Goal: Task Accomplishment & Management: Manage account settings

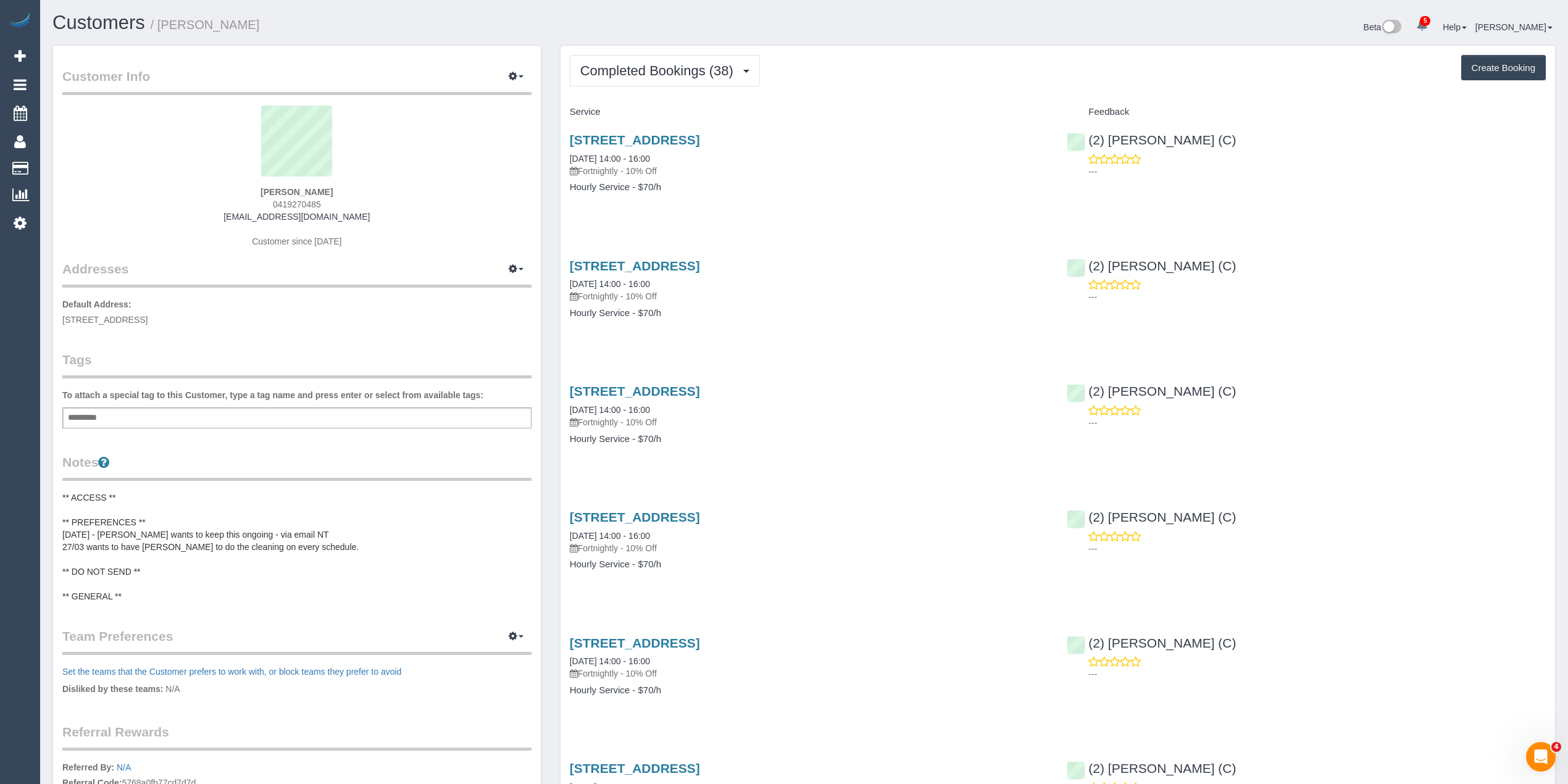
click at [285, 203] on span "0419270485" at bounding box center [297, 205] width 48 height 10
copy span "0419270485"
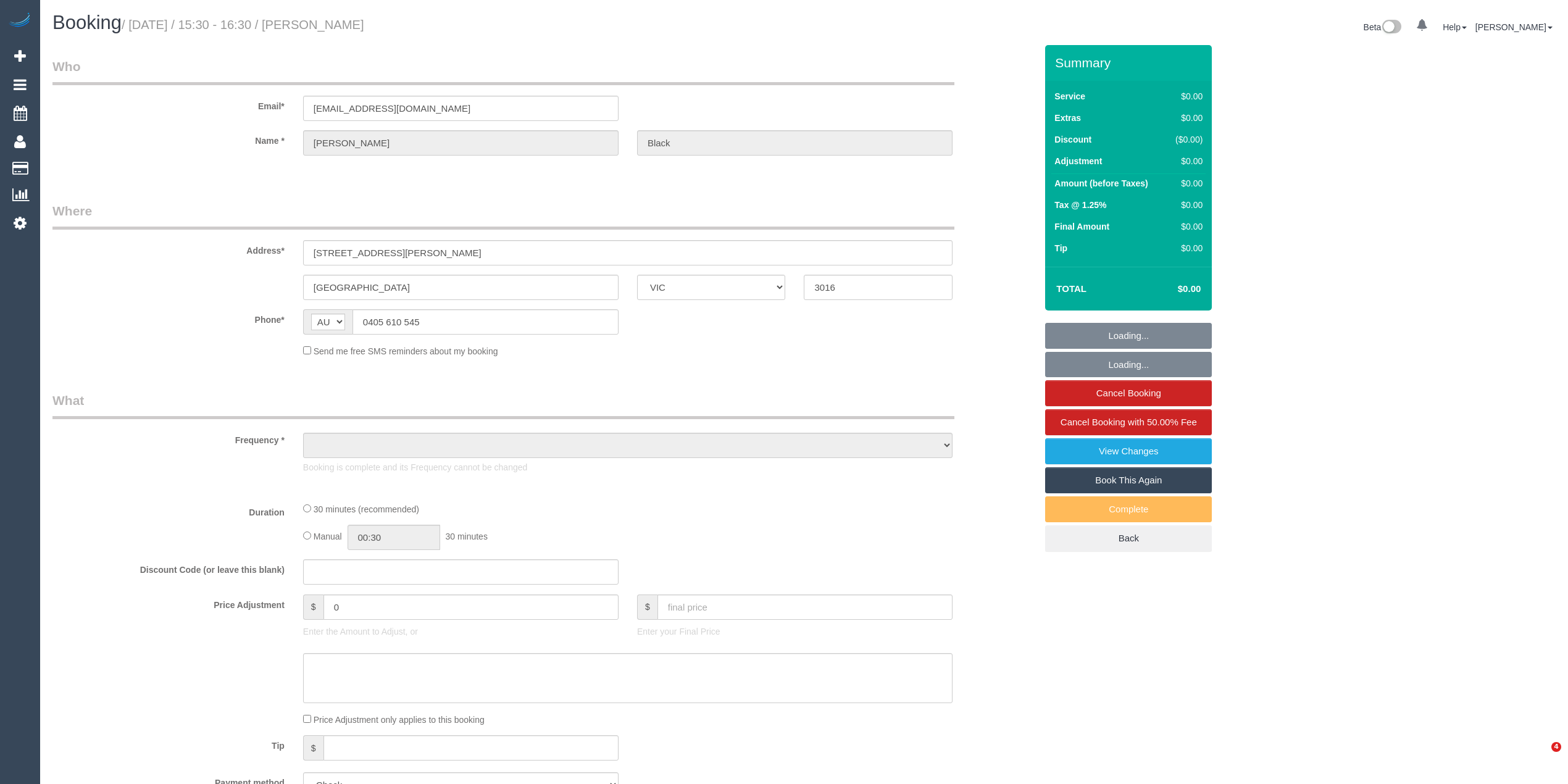
select select "VIC"
select select "object:587"
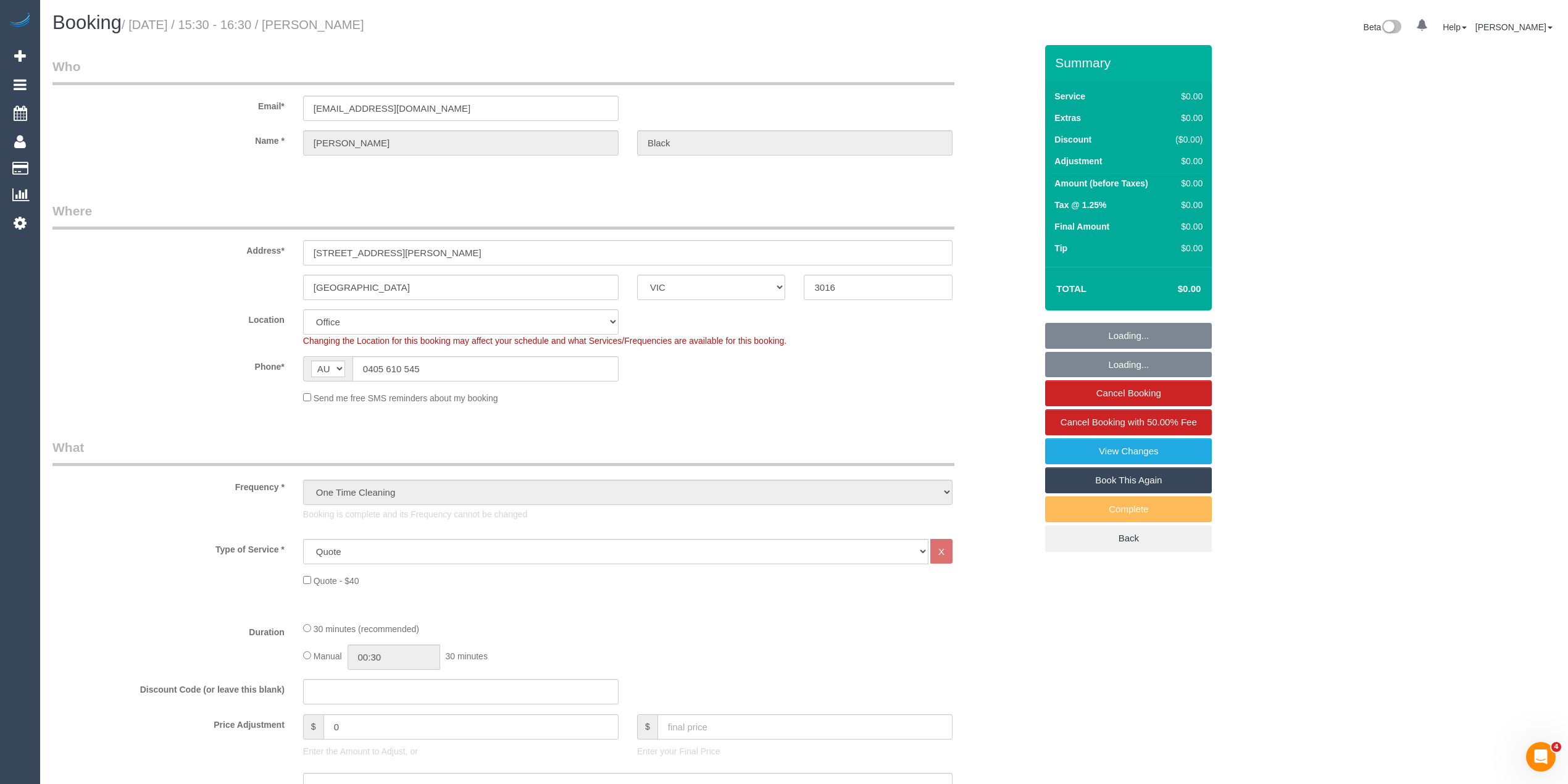
select select "number:28"
select select "number:14"
select select "number:19"
select select "number:24"
select select "object:2110"
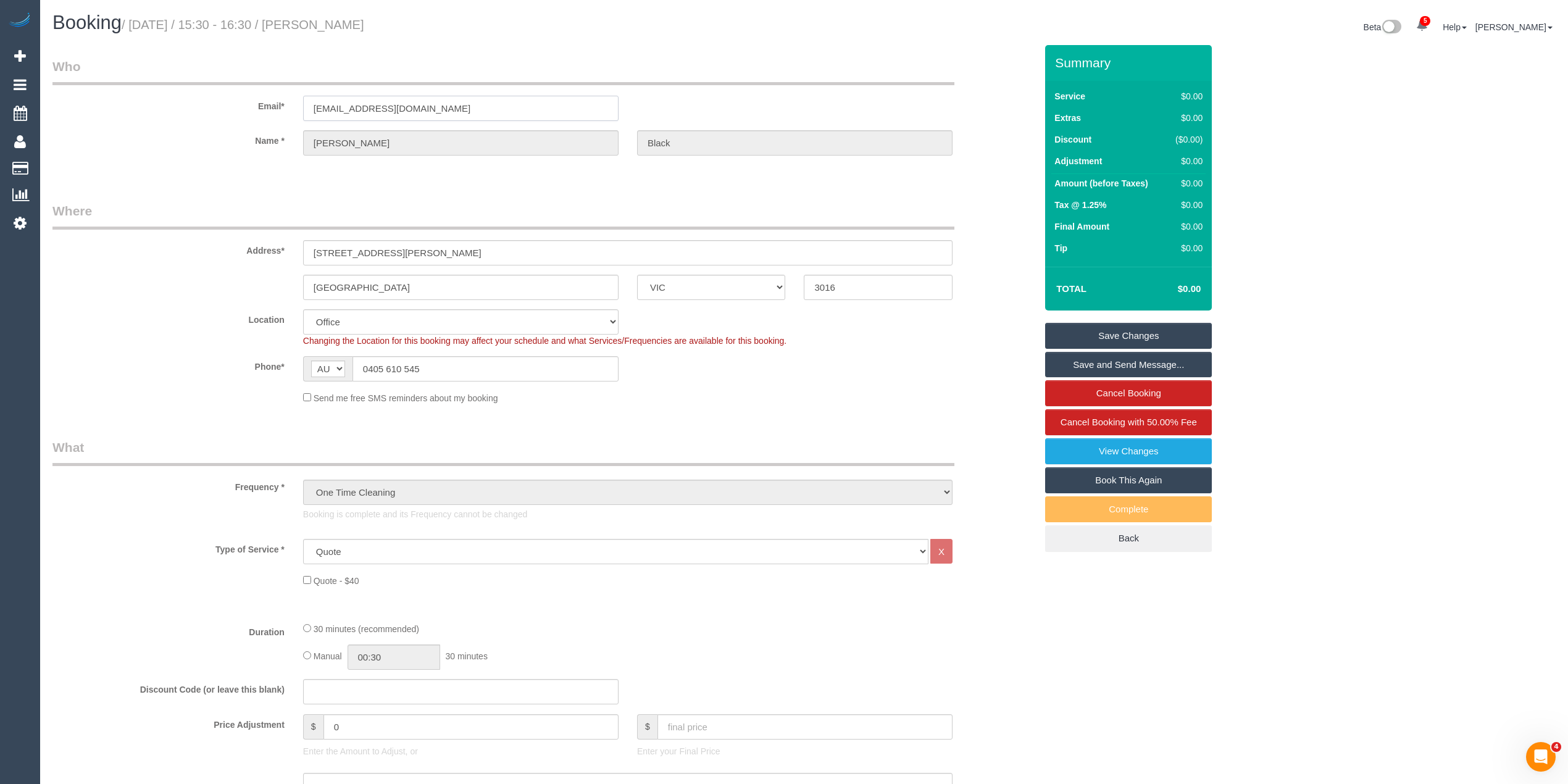
drag, startPoint x: 377, startPoint y: 105, endPoint x: 271, endPoint y: 104, distance: 106.0
click at [271, 104] on div "Email* [EMAIL_ADDRESS][DOMAIN_NAME]" at bounding box center [543, 89] width 1002 height 64
